Goal: Find specific page/section: Find specific page/section

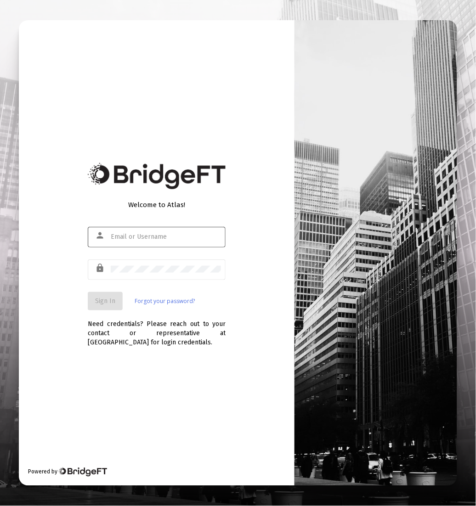
drag, startPoint x: 142, startPoint y: 230, endPoint x: 136, endPoint y: 237, distance: 9.1
click at [142, 230] on div at bounding box center [166, 237] width 110 height 23
click at [136, 237] on input "text" at bounding box center [166, 236] width 110 height 7
type input "[EMAIL_ADDRESS][DOMAIN_NAME]"
click at [96, 304] on span "Sign In" at bounding box center [105, 301] width 20 height 8
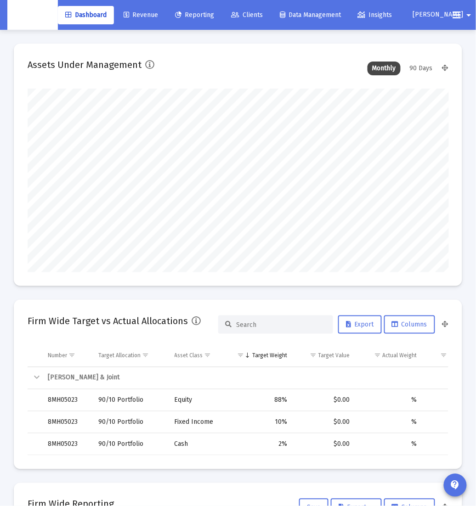
scroll to position [1, 0]
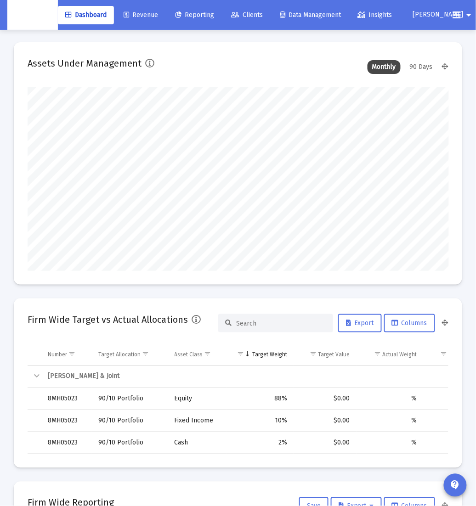
click at [242, 21] on link "Clients" at bounding box center [247, 15] width 46 height 18
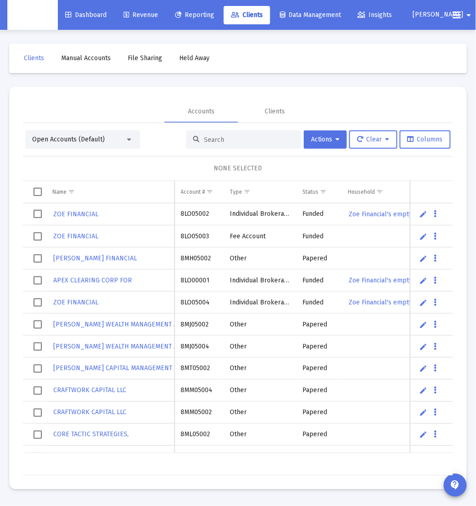
click at [216, 141] on input at bounding box center [249, 140] width 90 height 8
paste input "8NJ05019"
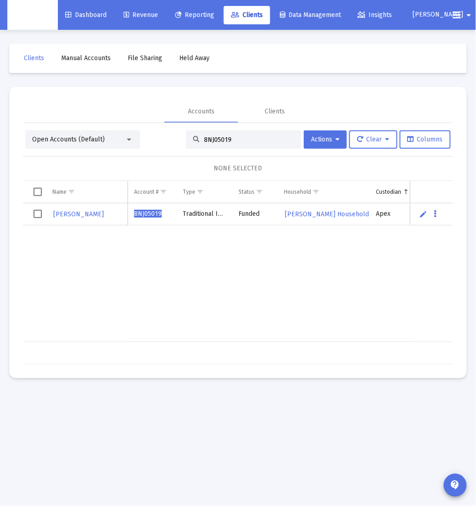
click at [244, 142] on input "8NJ05019" at bounding box center [249, 140] width 90 height 8
paste input "OG05431"
type input "8OG05431"
